Goal: Entertainment & Leisure: Consume media (video, audio)

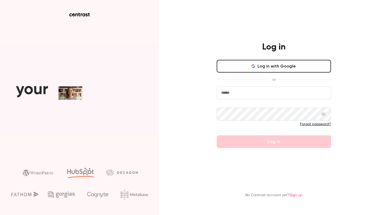
click at [266, 67] on button "Log in with Google" at bounding box center [273, 66] width 114 height 13
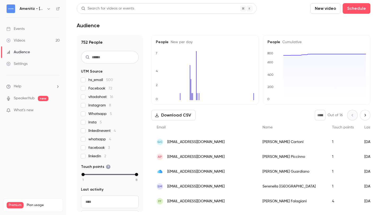
click at [49, 10] on icon "button" at bounding box center [49, 9] width 4 height 4
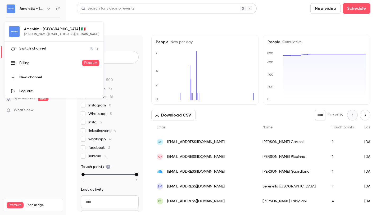
click at [52, 43] on li "Switch channel 18" at bounding box center [53, 48] width 99 height 14
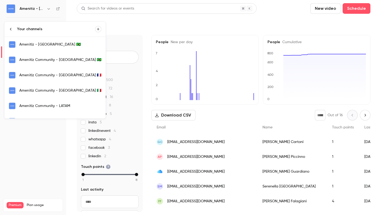
scroll to position [2, 0]
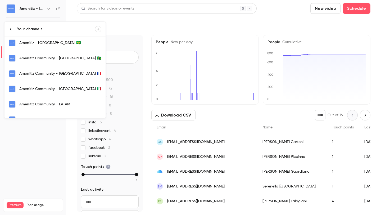
click at [53, 88] on div "Amenitiz Community - Italy 🇮🇹" at bounding box center [60, 88] width 82 height 5
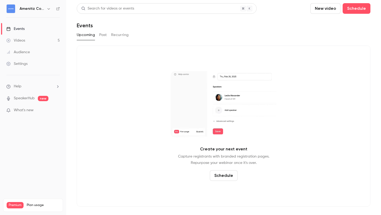
click at [101, 36] on button "Past" at bounding box center [103, 35] width 8 height 8
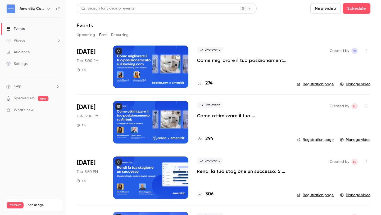
click at [232, 61] on p "Come migliorare il tuo posizionamento su Booking – con esperti di Booking e Ame…" at bounding box center [242, 60] width 91 height 6
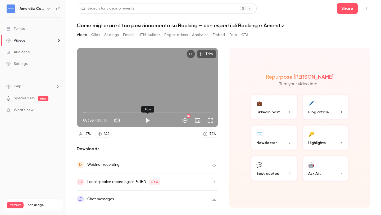
click at [146, 119] on button "Play" at bounding box center [147, 120] width 11 height 11
click at [149, 120] on button "Pause" at bounding box center [147, 120] width 11 height 11
type input "***"
click at [35, 37] on link "Videos 5" at bounding box center [33, 41] width 66 height 12
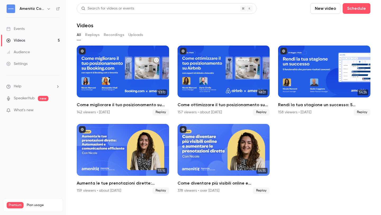
click at [34, 40] on link "Videos 5" at bounding box center [33, 41] width 66 height 12
click at [48, 7] on icon "button" at bounding box center [49, 9] width 4 height 4
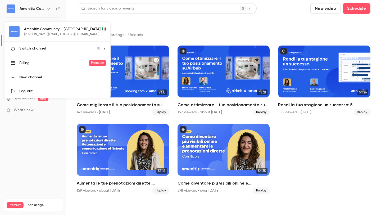
click at [67, 53] on li "Switch channel 18" at bounding box center [57, 48] width 106 height 14
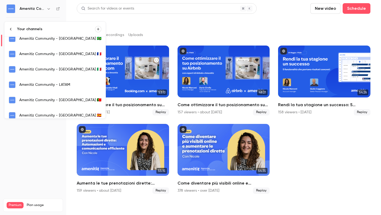
scroll to position [22, 0]
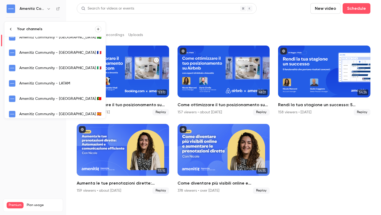
click at [55, 113] on div "Amenitiz Community - Spain 🇪🇸" at bounding box center [60, 113] width 82 height 5
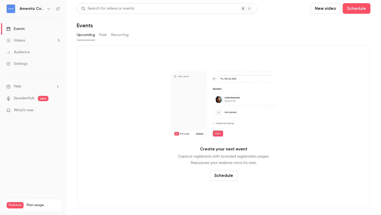
click at [103, 33] on button "Past" at bounding box center [103, 35] width 8 height 8
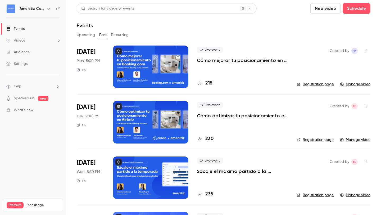
click at [211, 60] on p "Cómo mejorar tu posicionamiento en Booking.com - con expertos de Booking.com y …" at bounding box center [242, 60] width 91 height 6
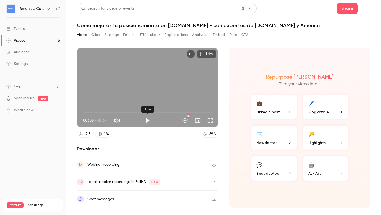
click at [149, 120] on button "Play" at bounding box center [147, 120] width 11 height 11
click at [150, 119] on button "Pause" at bounding box center [147, 120] width 11 height 11
click at [33, 8] on h6 "Amenitiz Community - Spain 🇪🇸" at bounding box center [32, 8] width 25 height 5
click at [47, 10] on icon "button" at bounding box center [49, 9] width 4 height 4
type input "***"
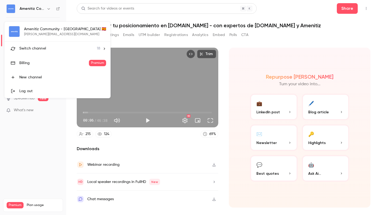
click at [63, 46] on div "Switch channel 18" at bounding box center [59, 49] width 81 height 6
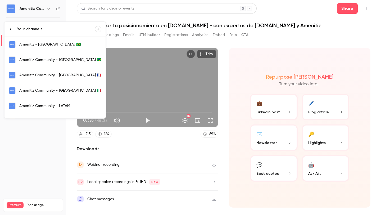
click at [61, 74] on div "Amenitiz Community - [GEOGRAPHIC_DATA] 🇫🇷" at bounding box center [60, 74] width 82 height 5
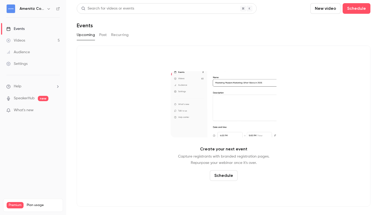
click at [101, 38] on button "Past" at bounding box center [103, 35] width 8 height 8
